Goal: Find specific page/section: Find specific page/section

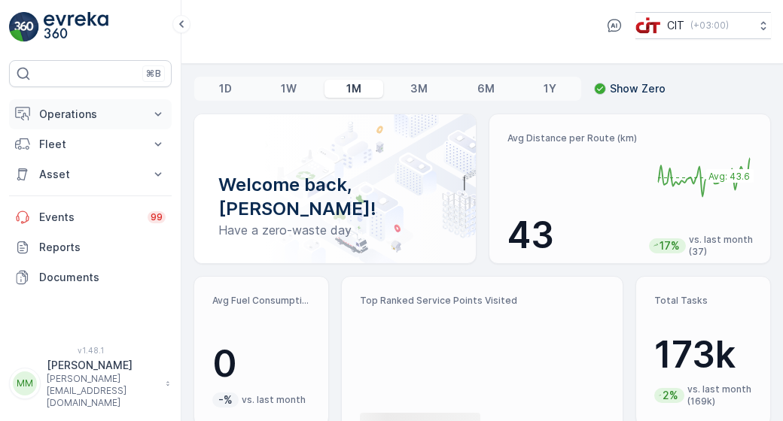
click at [128, 115] on p "Operations" at bounding box center [90, 114] width 102 height 15
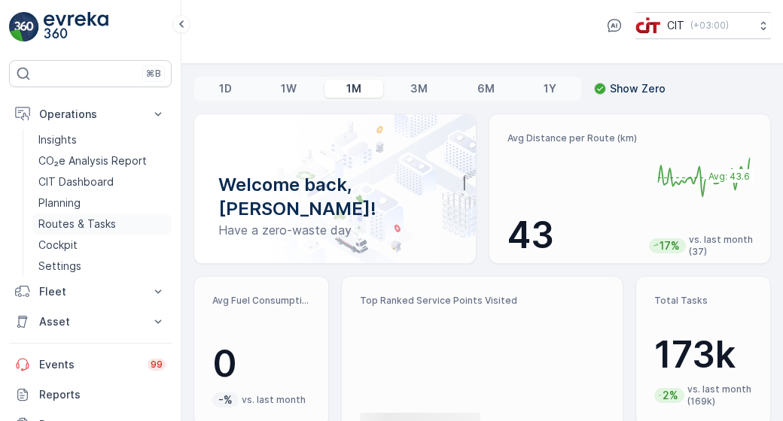
click at [99, 220] on p "Routes & Tasks" at bounding box center [77, 224] width 78 height 15
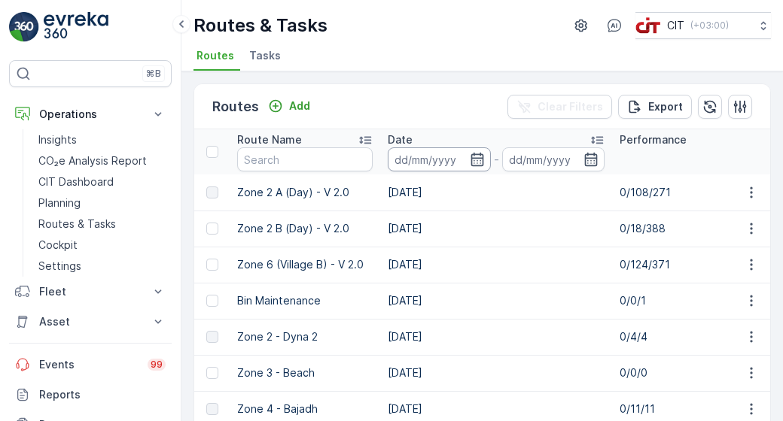
click at [485, 163] on input at bounding box center [439, 159] width 103 height 24
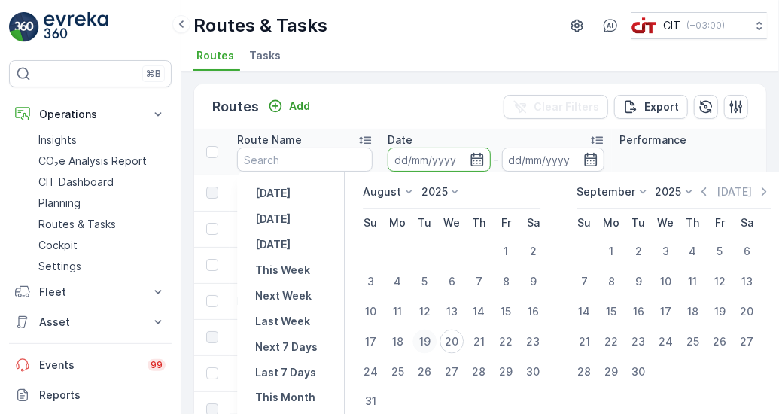
click at [427, 335] on div "19" at bounding box center [424, 342] width 24 height 24
type input "[DATE]"
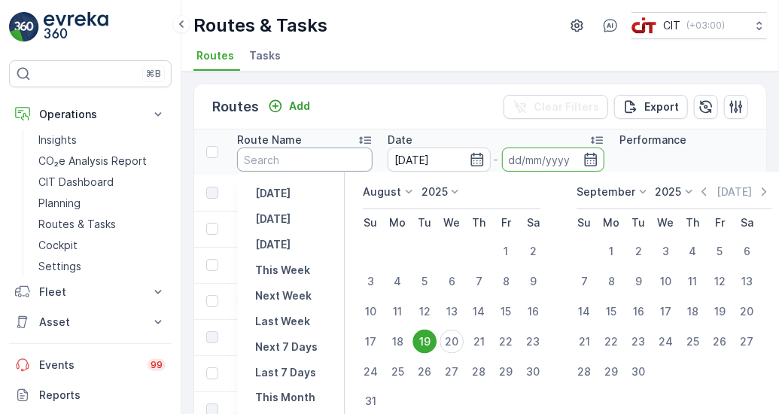
type input "[DATE]"
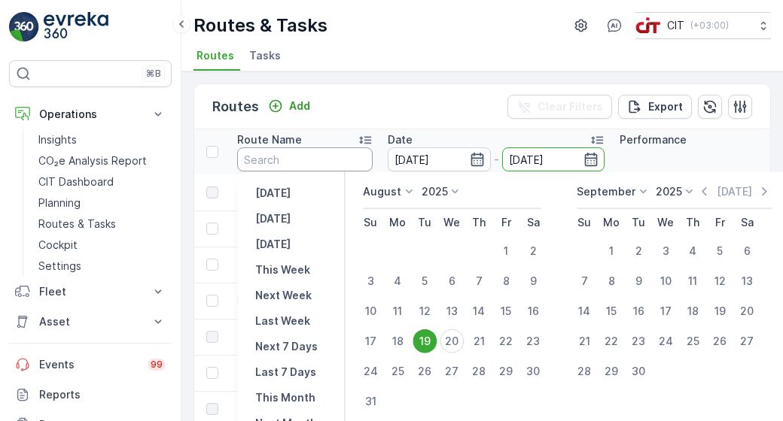
click at [306, 156] on input "text" at bounding box center [304, 159] width 135 height 24
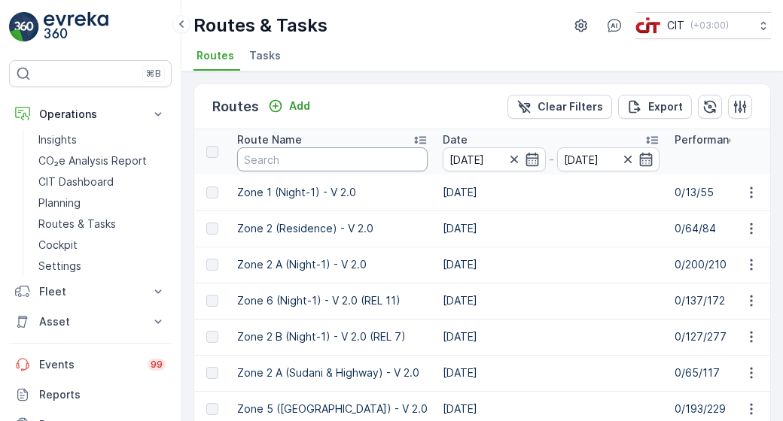
click at [306, 156] on input "text" at bounding box center [332, 159] width 190 height 24
type input "Zone 3"
